Goal: Information Seeking & Learning: Learn about a topic

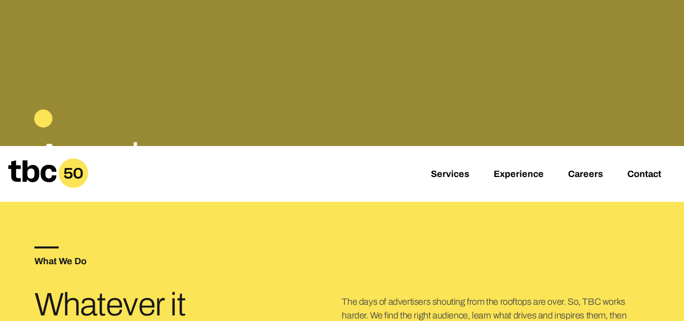
scroll to position [152, 0]
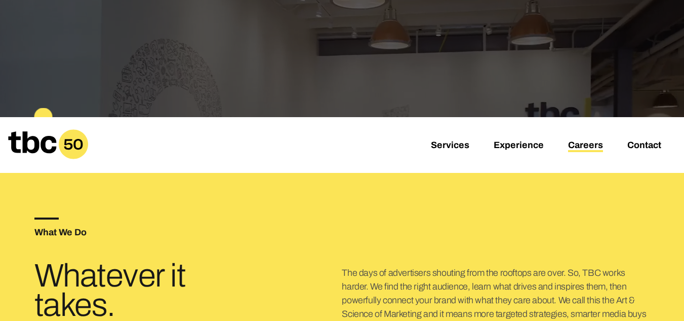
click at [587, 144] on link "Careers" at bounding box center [585, 146] width 35 height 12
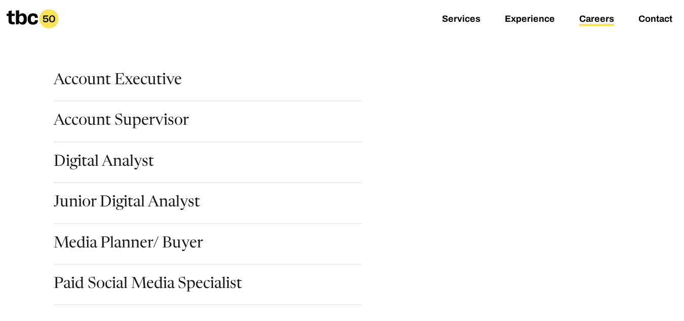
scroll to position [152, 0]
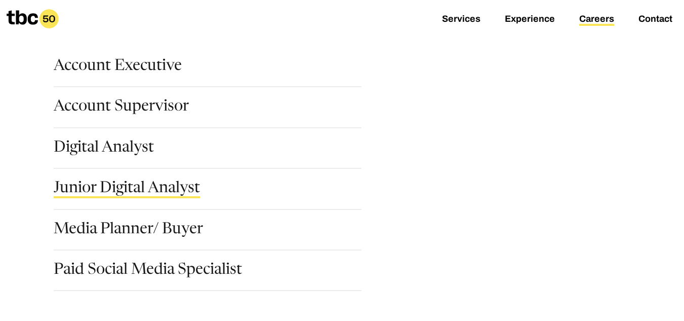
click at [105, 190] on link "Junior Digital Analyst" at bounding box center [127, 189] width 146 height 17
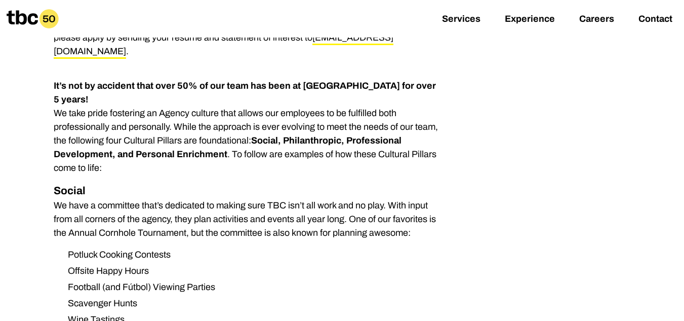
scroll to position [810, 0]
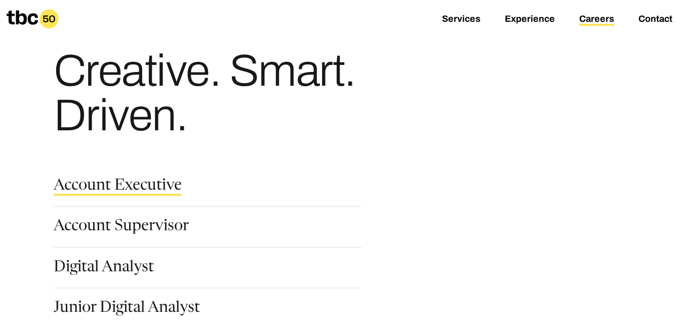
scroll to position [51, 0]
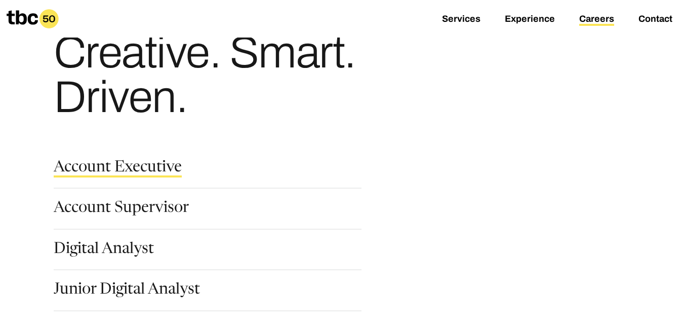
click at [107, 169] on link "Account Executive" at bounding box center [118, 168] width 128 height 17
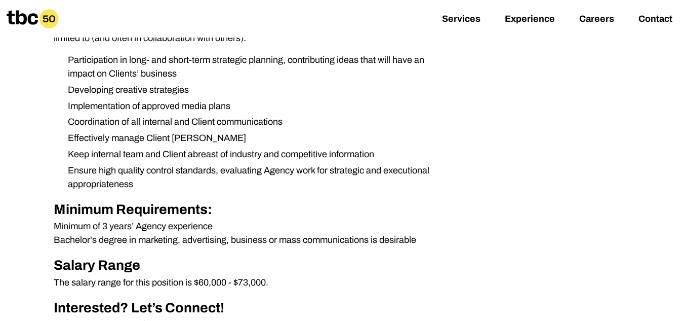
scroll to position [355, 0]
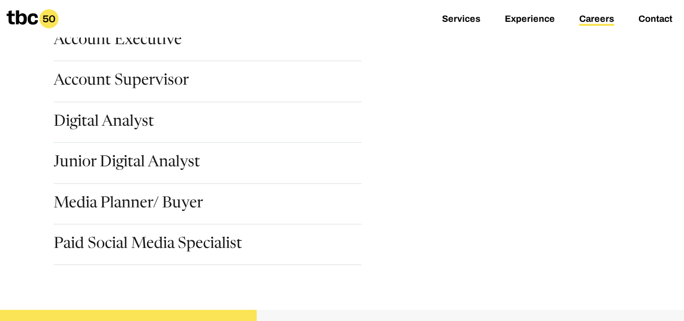
scroll to position [203, 0]
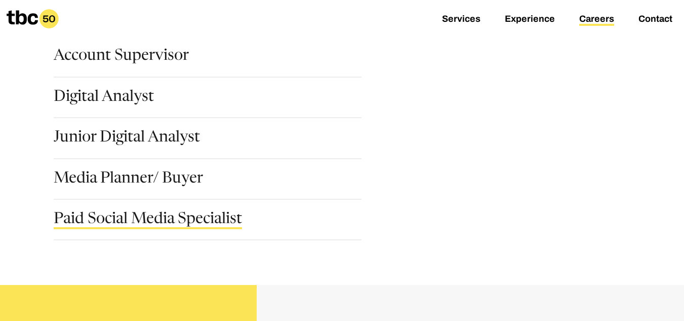
click at [177, 218] on link "Paid Social Media Specialist" at bounding box center [148, 220] width 188 height 17
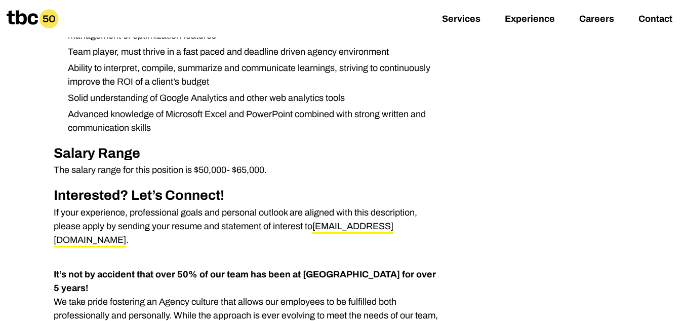
scroll to position [658, 0]
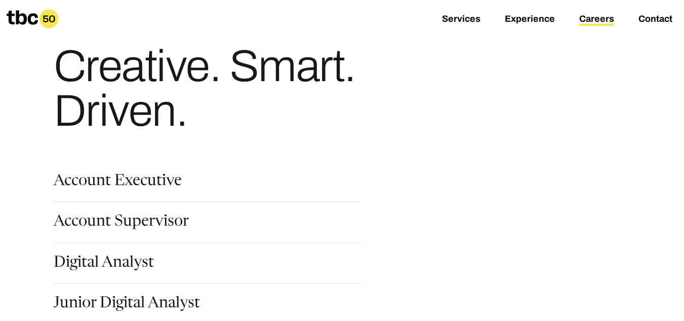
scroll to position [101, 0]
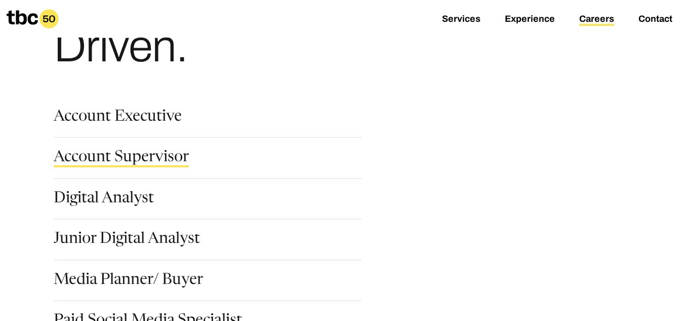
drag, startPoint x: 140, startPoint y: 172, endPoint x: 139, endPoint y: 153, distance: 18.8
click at [138, 169] on div "Account Supervisor" at bounding box center [208, 164] width 308 height 28
click at [139, 153] on link "Account Supervisor" at bounding box center [121, 158] width 135 height 17
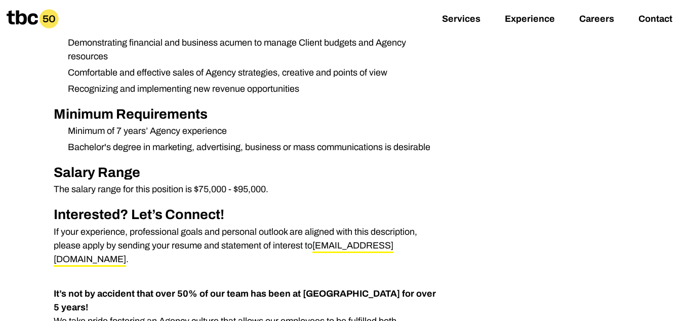
scroll to position [507, 0]
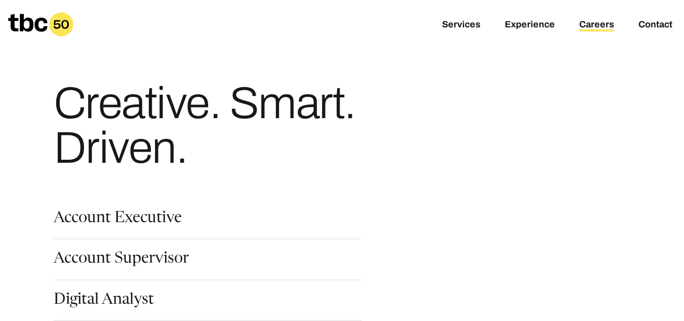
click at [130, 203] on section "Account Executive Account Supervisor Digital Analyst Junior Digital Analyst Med…" at bounding box center [342, 324] width 616 height 260
click at [129, 213] on link "Account Executive" at bounding box center [118, 219] width 128 height 17
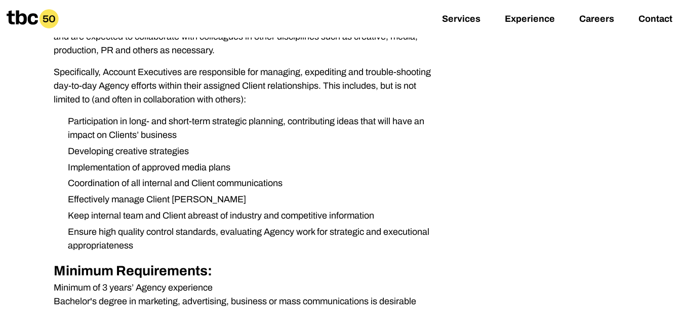
scroll to position [456, 0]
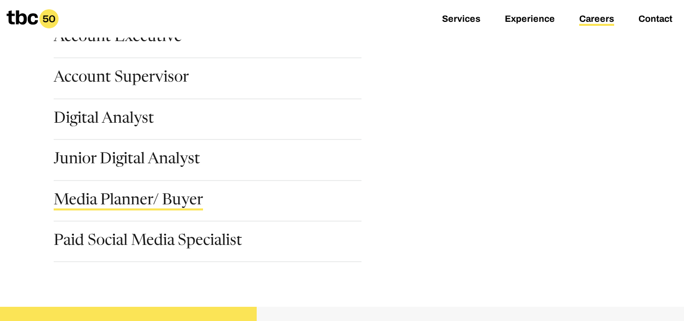
scroll to position [203, 0]
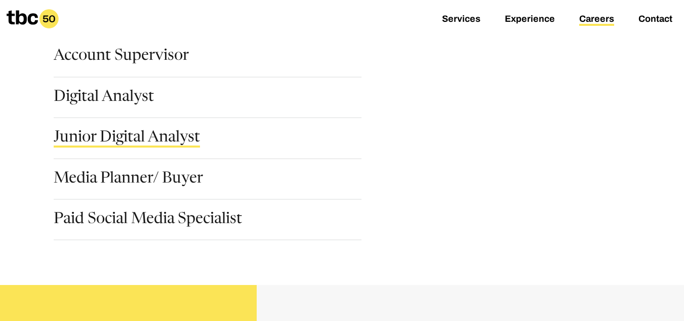
click at [130, 145] on link "Junior Digital Analyst" at bounding box center [127, 138] width 146 height 17
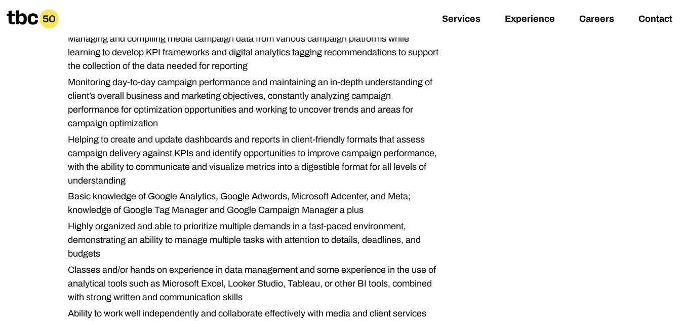
scroll to position [507, 0]
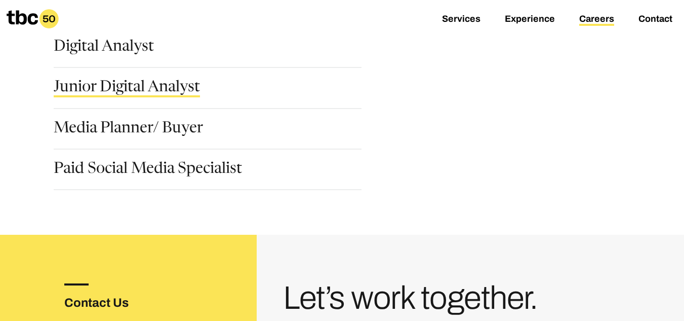
scroll to position [253, 0]
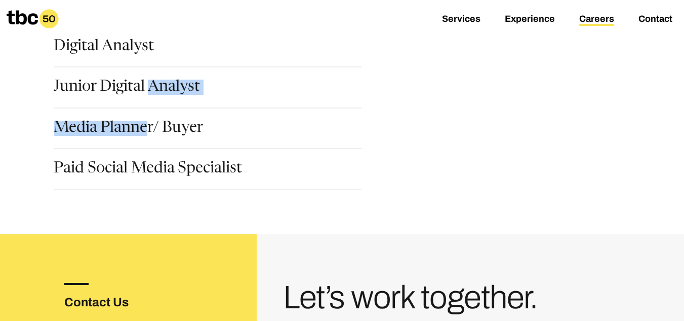
click at [145, 119] on div "Account Executive Account Supervisor Digital Analyst Junior Digital Analyst Med…" at bounding box center [342, 79] width 577 height 244
click at [142, 127] on link "Media Planner/ Buyer" at bounding box center [128, 129] width 149 height 17
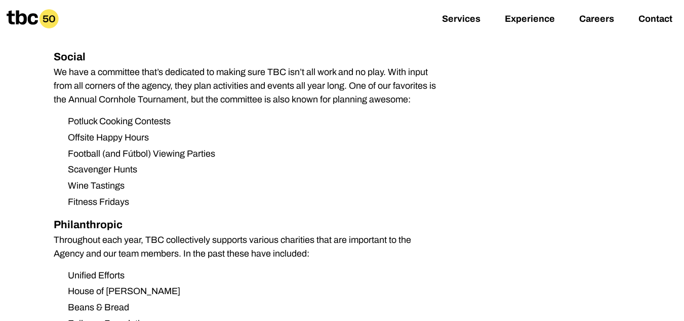
scroll to position [1114, 0]
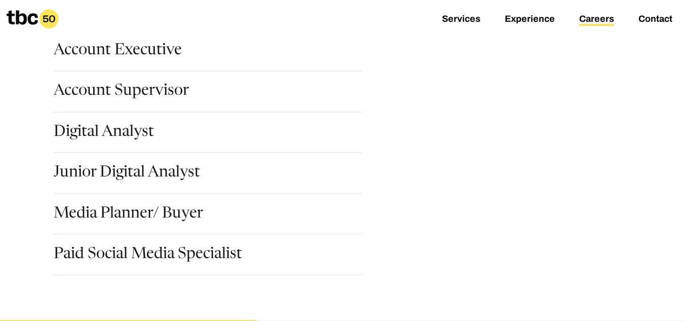
scroll to position [253, 0]
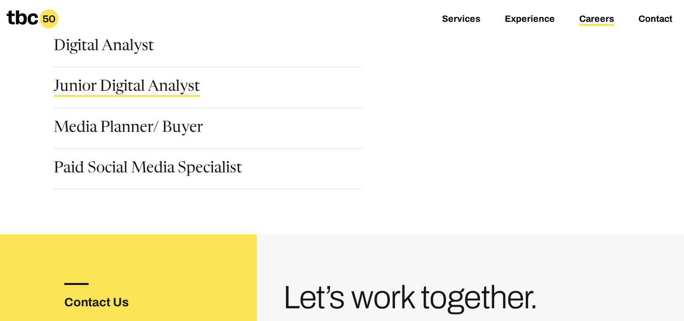
click at [125, 92] on link "Junior Digital Analyst" at bounding box center [127, 88] width 146 height 17
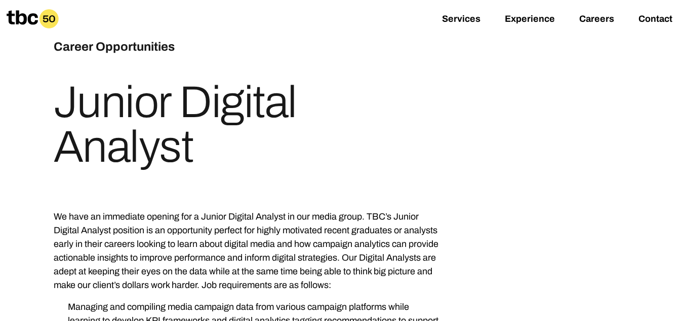
scroll to position [51, 0]
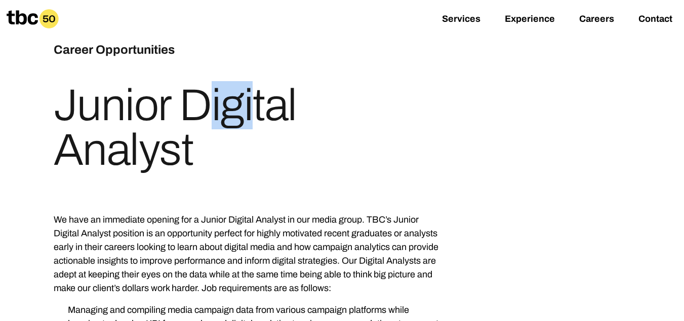
drag, startPoint x: 67, startPoint y: 108, endPoint x: 149, endPoint y: 124, distance: 83.6
click at [149, 124] on h1 "Junior Digital Analyst" at bounding box center [248, 127] width 389 height 89
click at [576, 189] on div "Career Opportunities Junior Digital Analyst" at bounding box center [342, 97] width 577 height 199
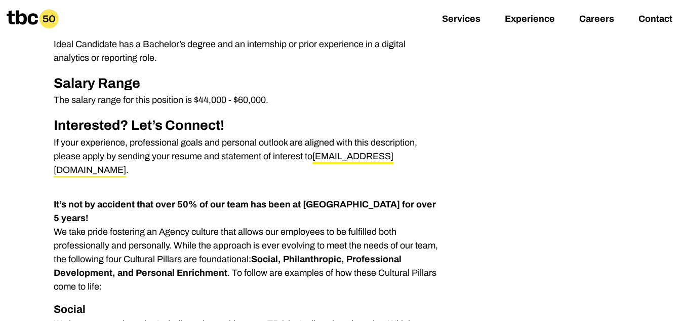
scroll to position [608, 0]
